Goal: Task Accomplishment & Management: Use online tool/utility

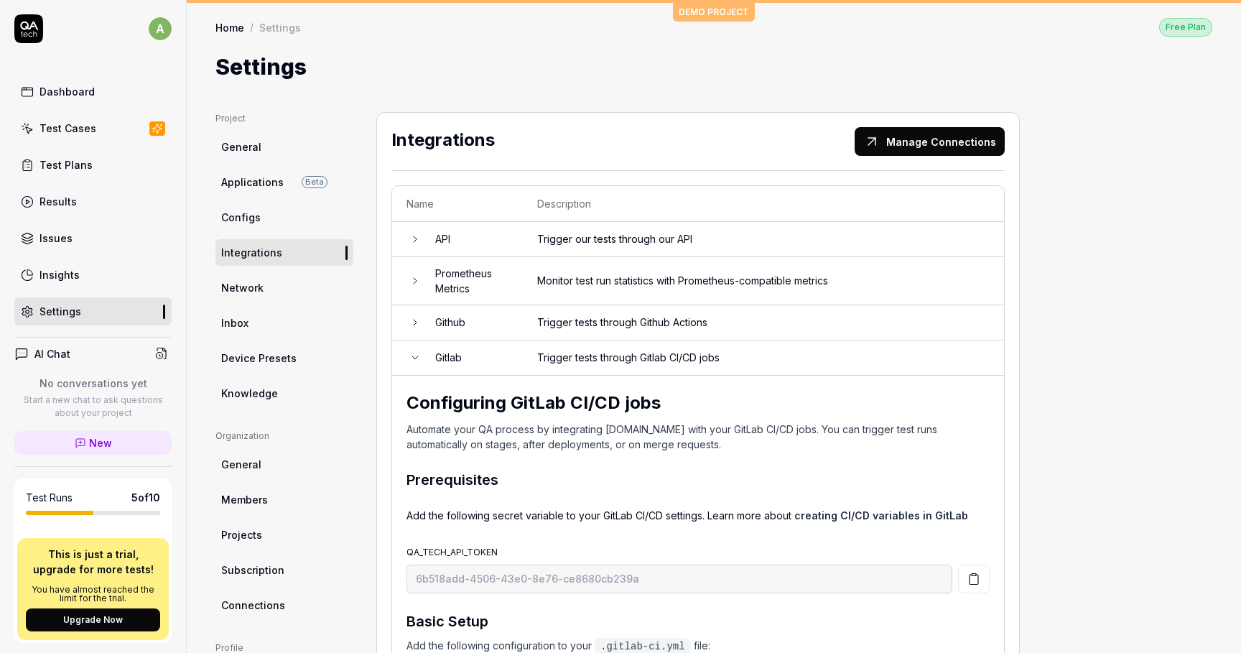
click at [70, 140] on link "Test Cases" at bounding box center [92, 128] width 157 height 28
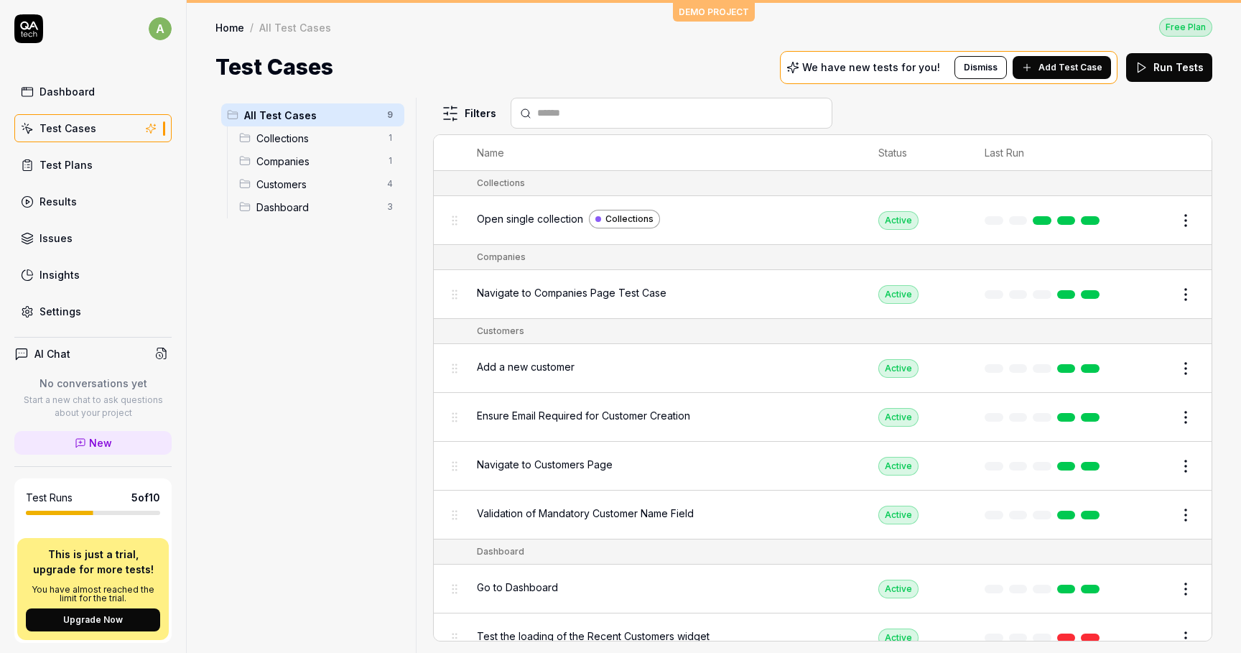
click at [537, 218] on span "Open single collection" at bounding box center [530, 218] width 106 height 15
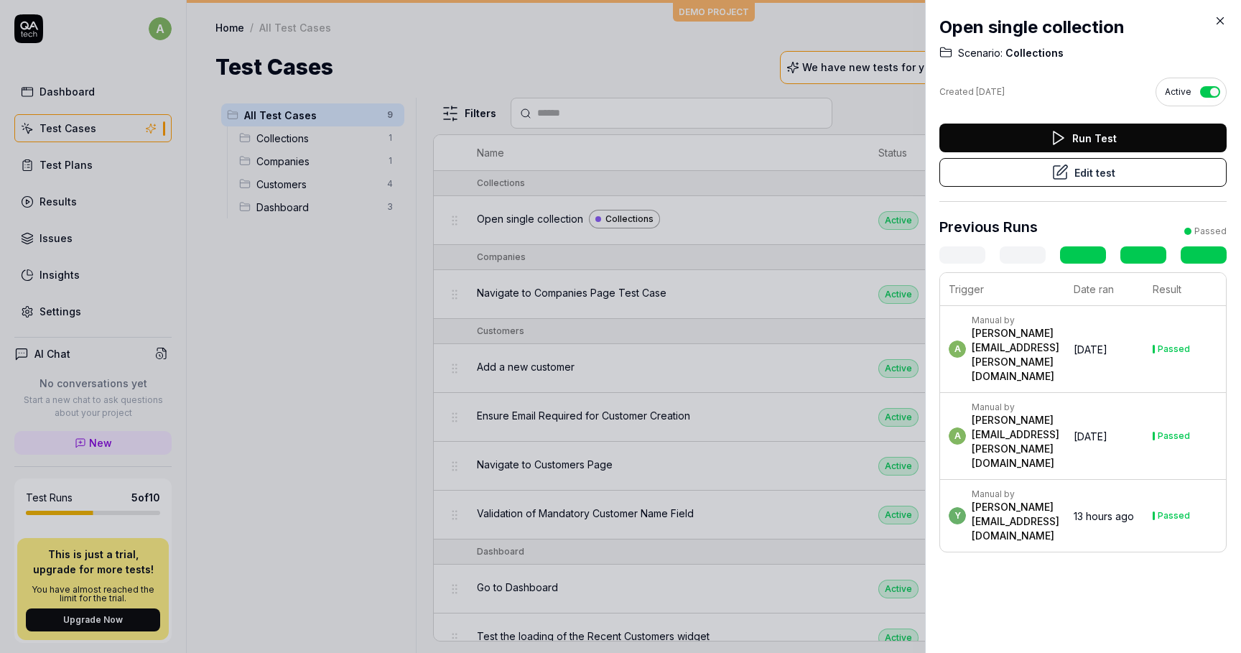
click at [1133, 169] on button "Edit test" at bounding box center [1083, 172] width 287 height 29
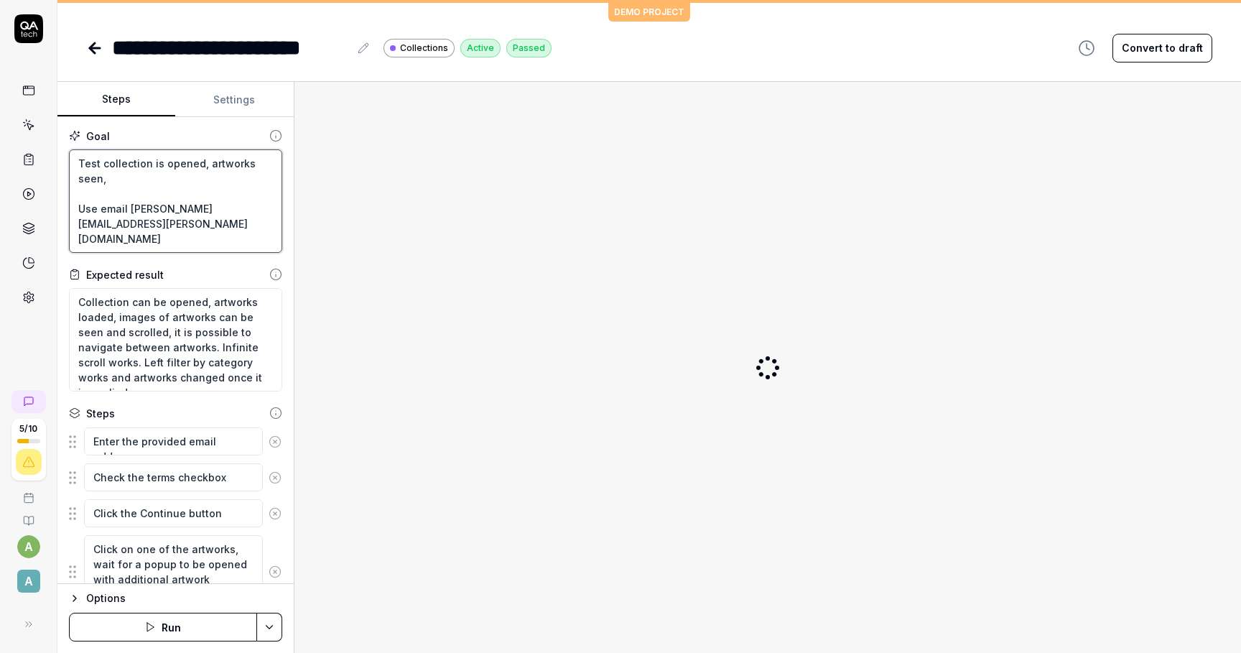
drag, startPoint x: 74, startPoint y: 161, endPoint x: 200, endPoint y: 256, distance: 158.0
click at [200, 256] on div "Goal Test collection is opened, artworks seen, Use email [PERSON_NAME][EMAIL_AD…" at bounding box center [175, 350] width 236 height 467
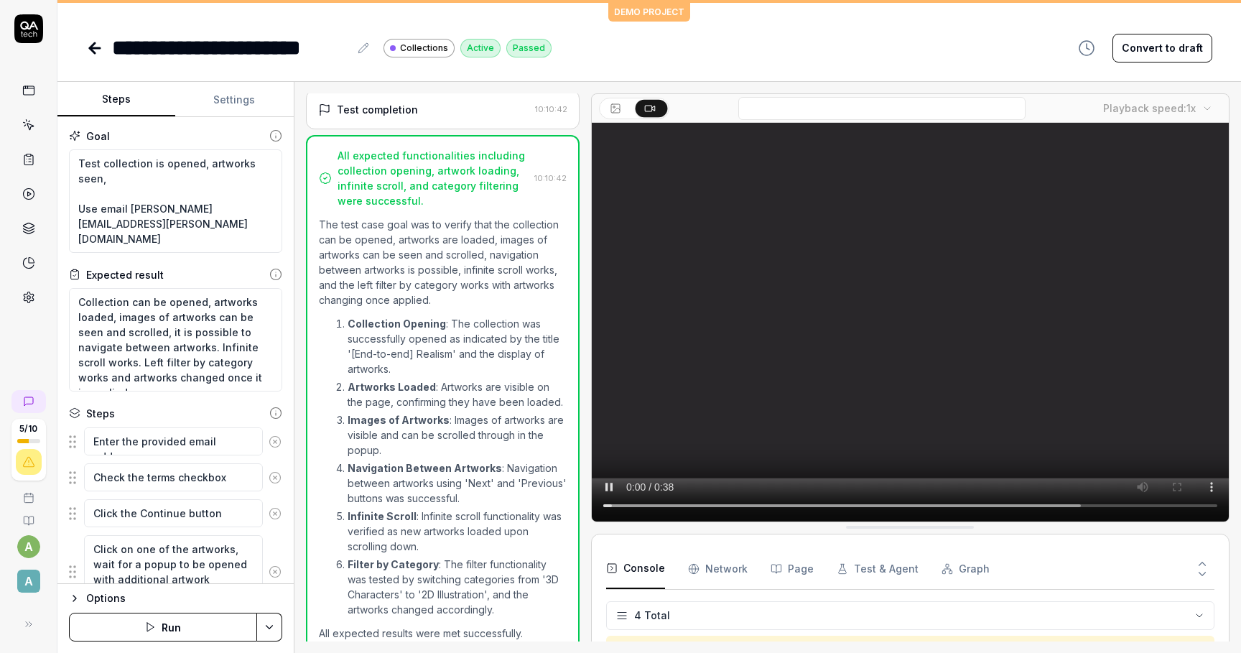
scroll to position [23, 0]
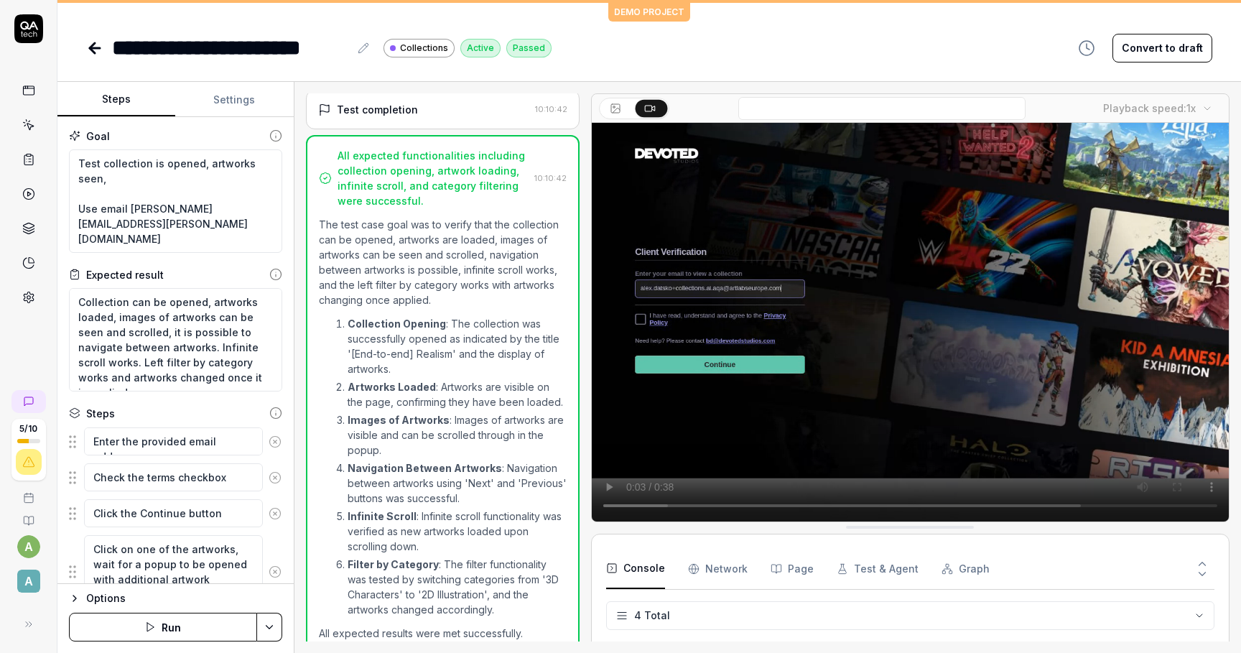
type textarea "*"
